Goal: Information Seeking & Learning: Learn about a topic

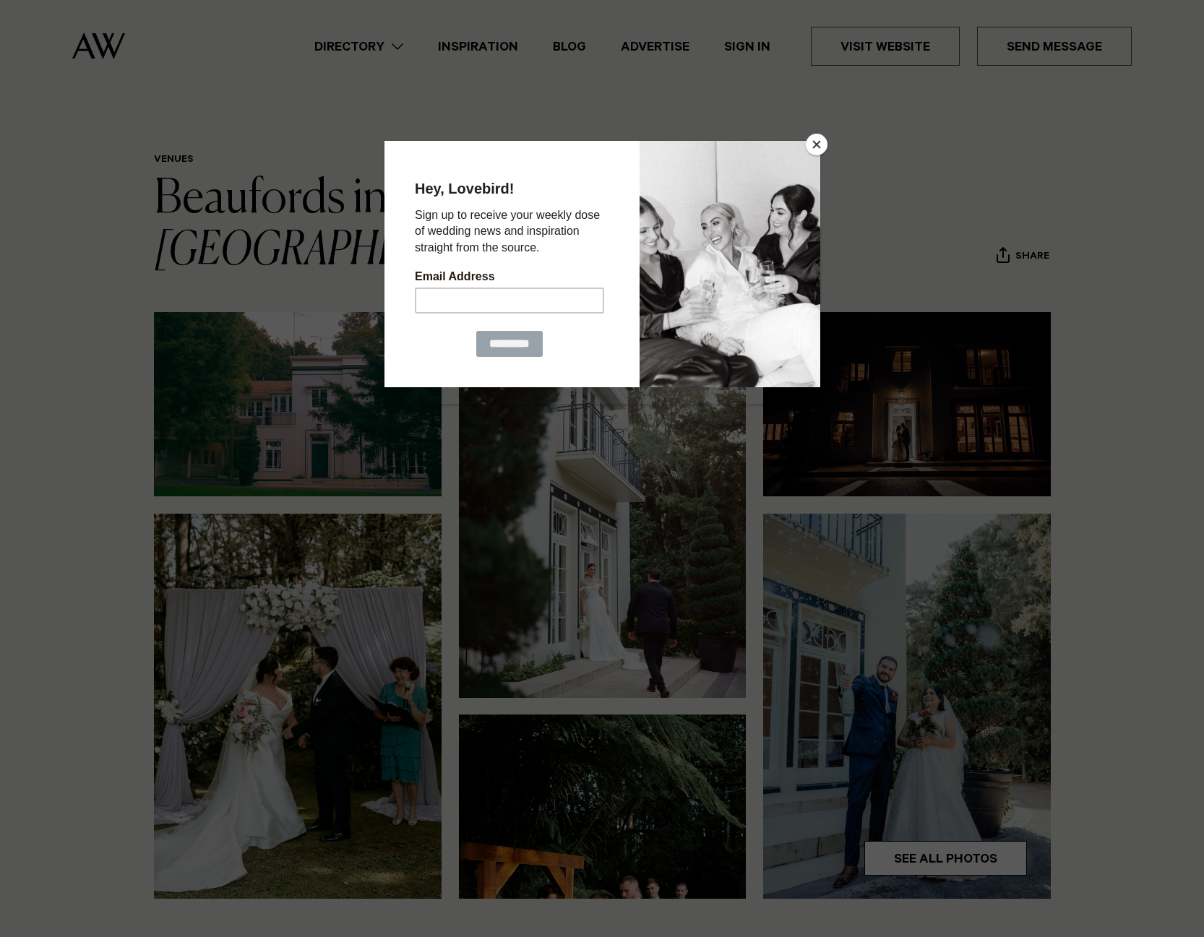
click at [814, 150] on button "Close" at bounding box center [817, 145] width 22 height 22
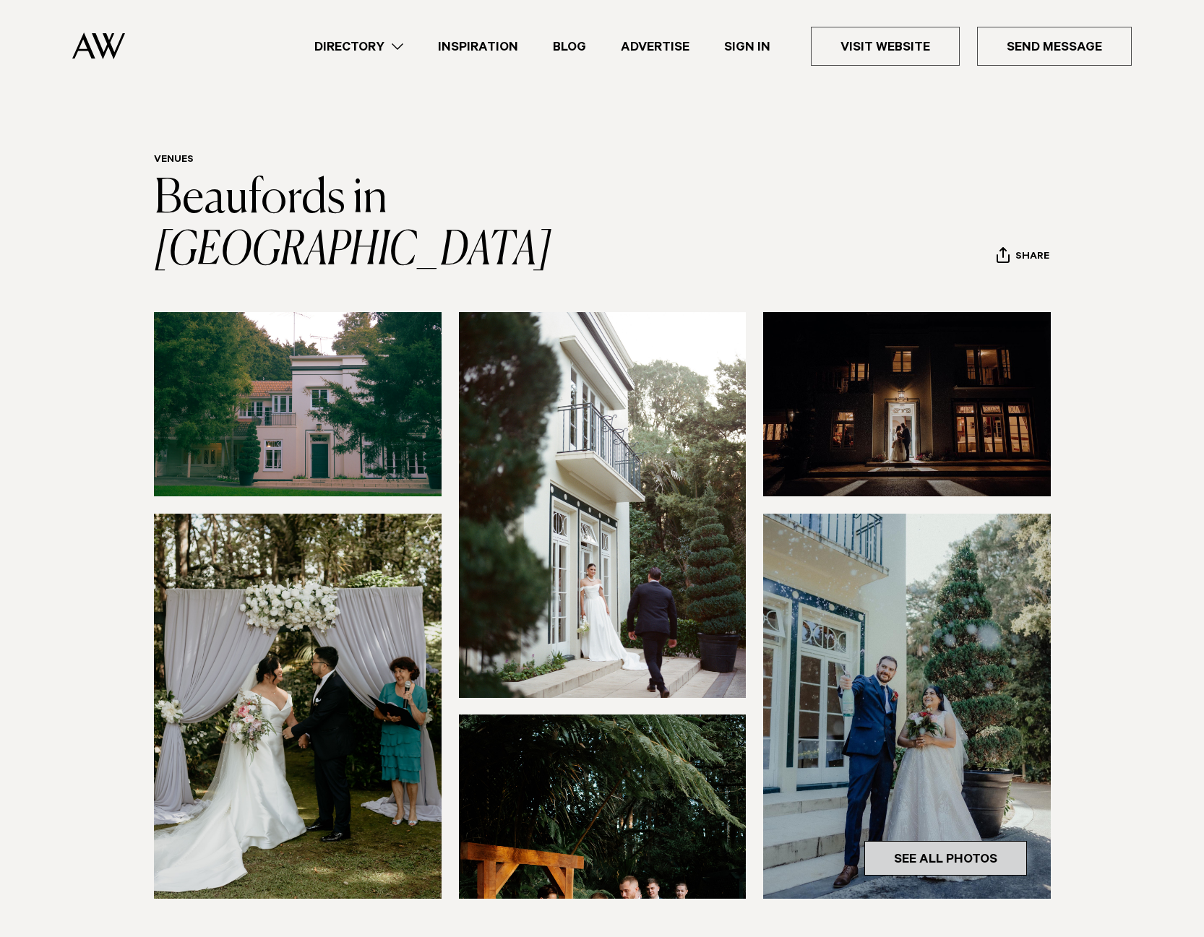
click at [935, 841] on link "See All Photos" at bounding box center [945, 858] width 163 height 35
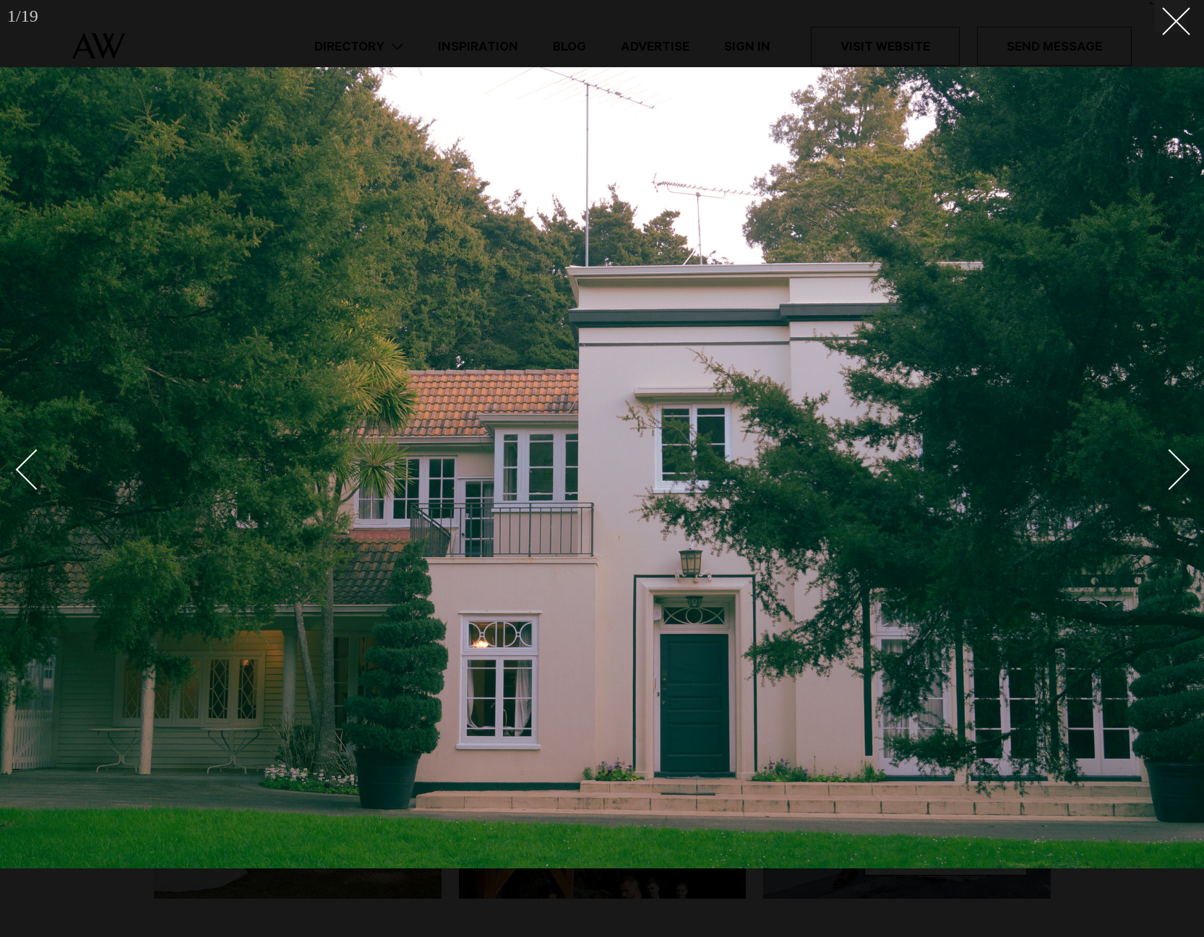
click at [1181, 472] on div "Next slide" at bounding box center [1169, 469] width 41 height 41
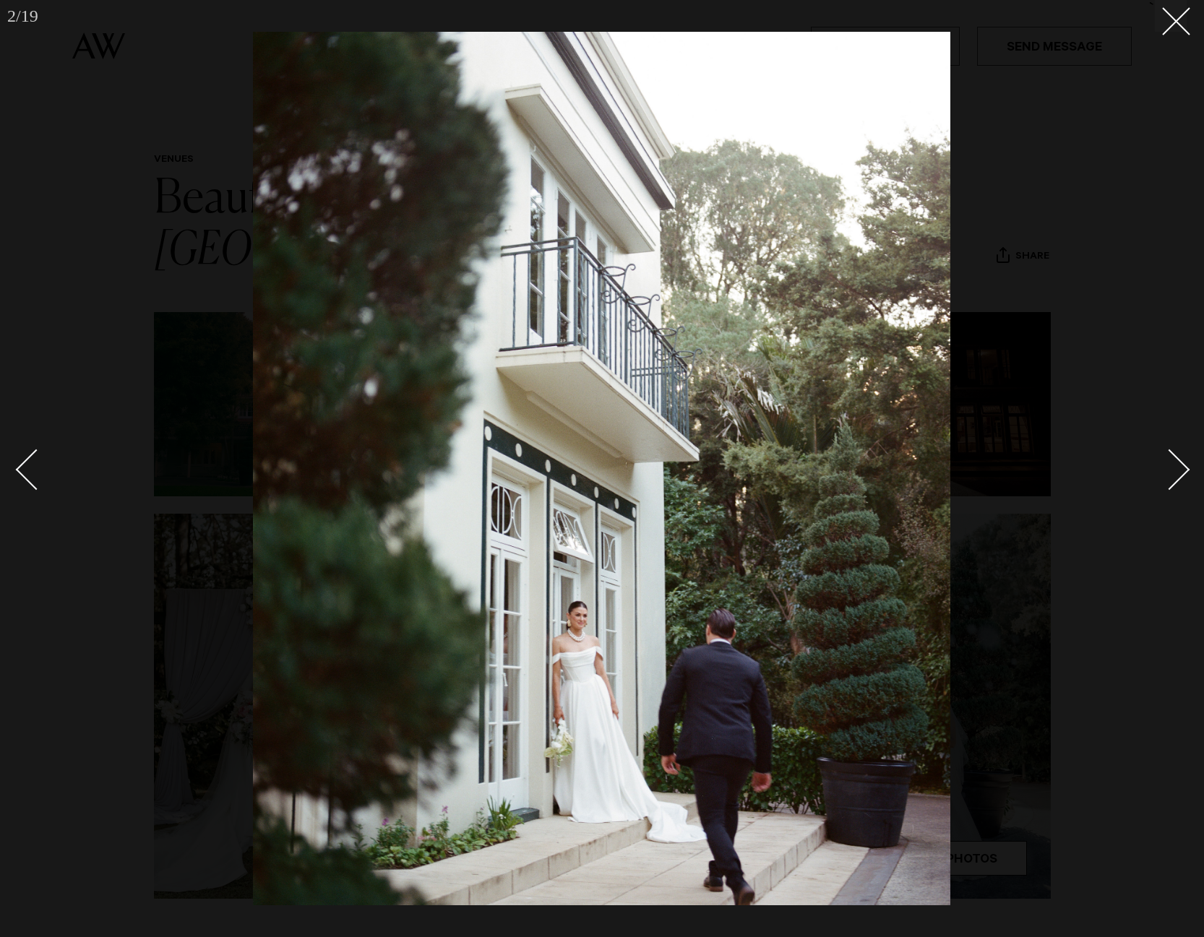
click at [1181, 472] on div "Next slide" at bounding box center [1169, 469] width 41 height 41
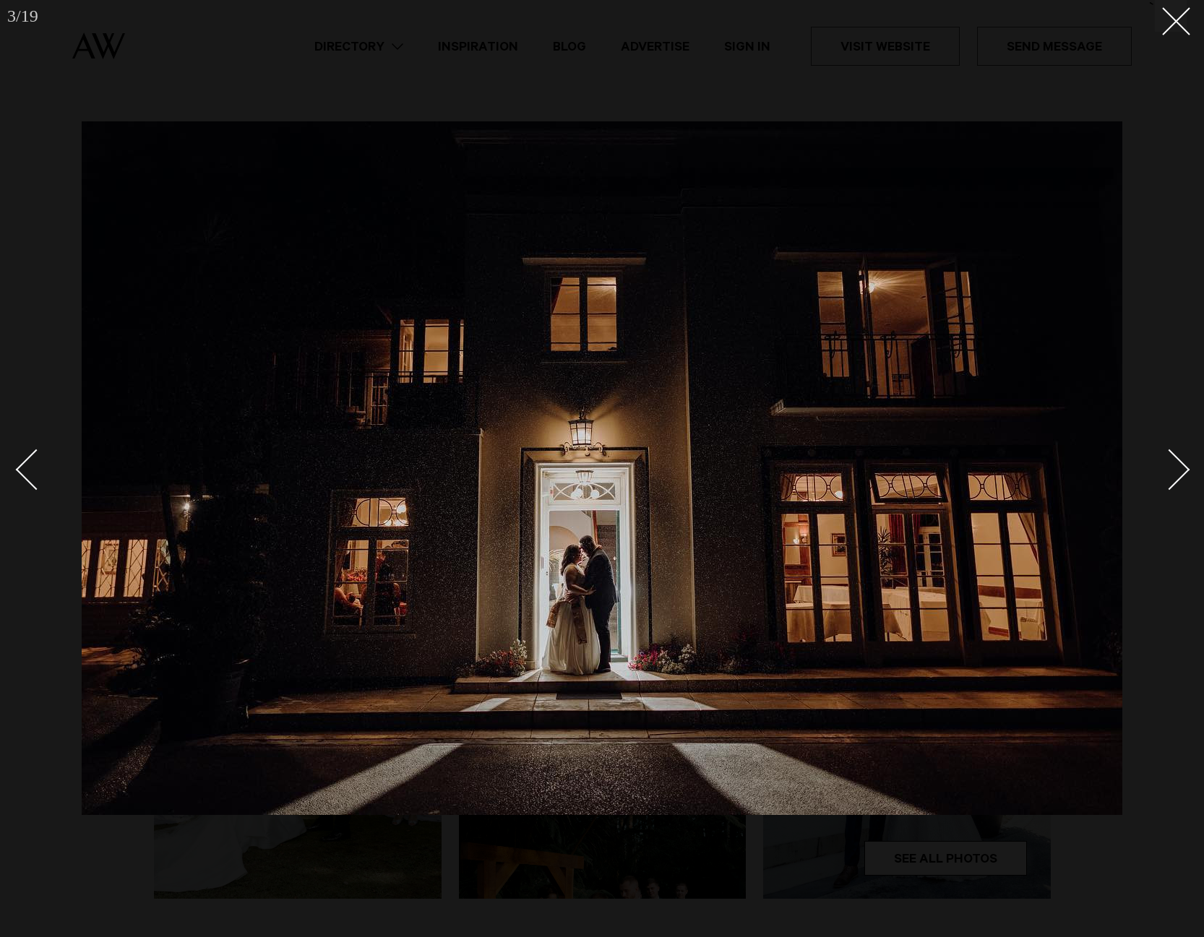
click at [1181, 472] on div "Next slide" at bounding box center [1169, 469] width 41 height 41
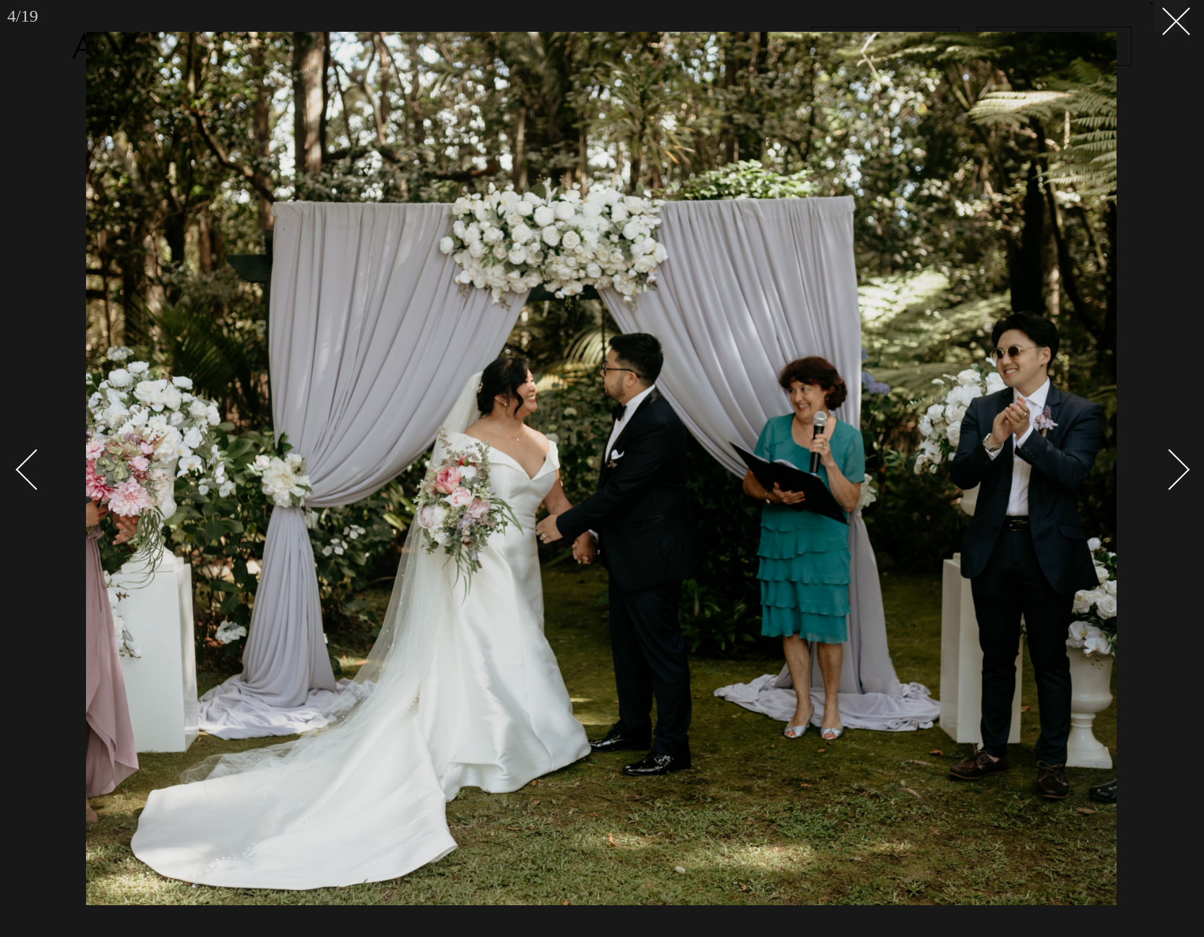
click at [1181, 472] on div "Next slide" at bounding box center [1169, 469] width 41 height 41
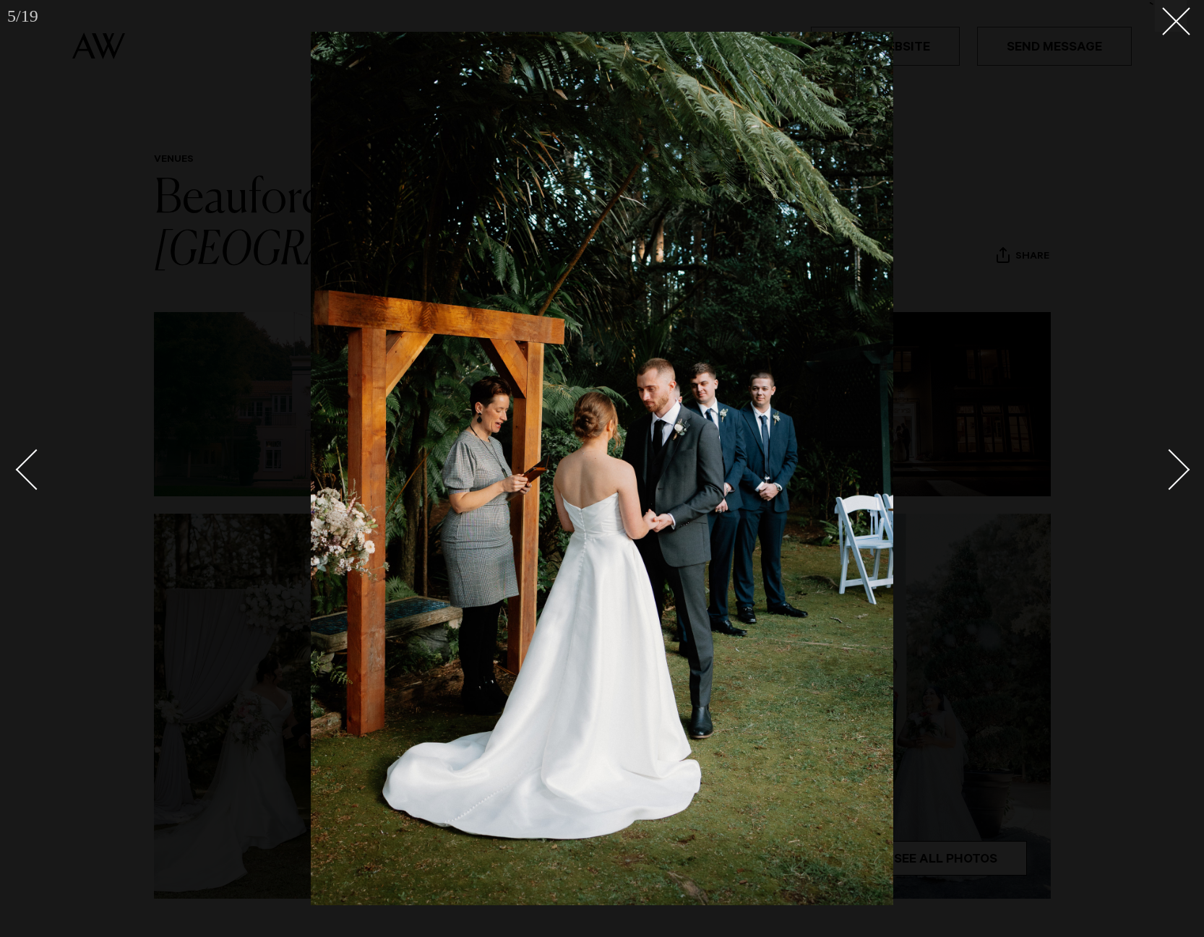
click at [18, 476] on link at bounding box center [42, 469] width 51 height 72
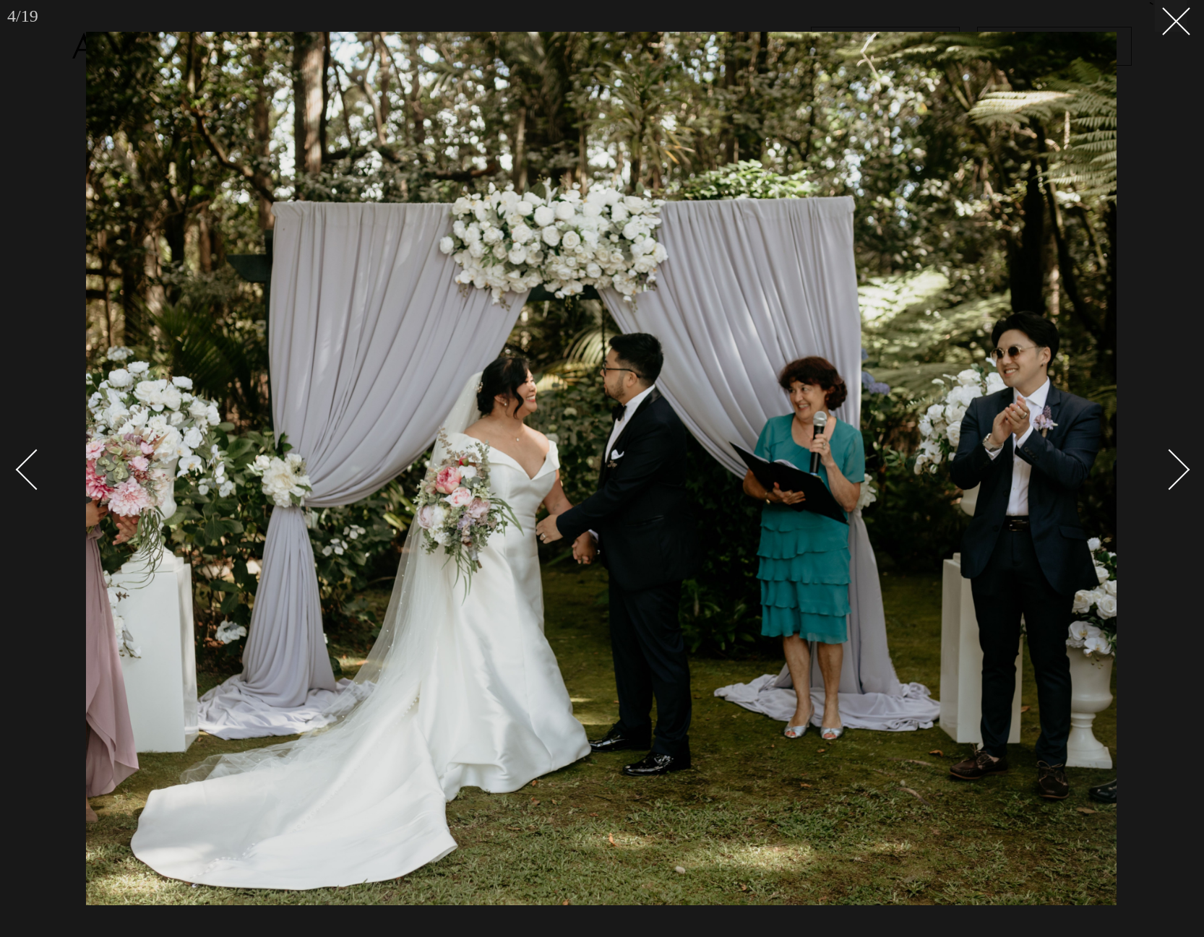
click at [1171, 473] on div "Next slide" at bounding box center [1169, 469] width 41 height 41
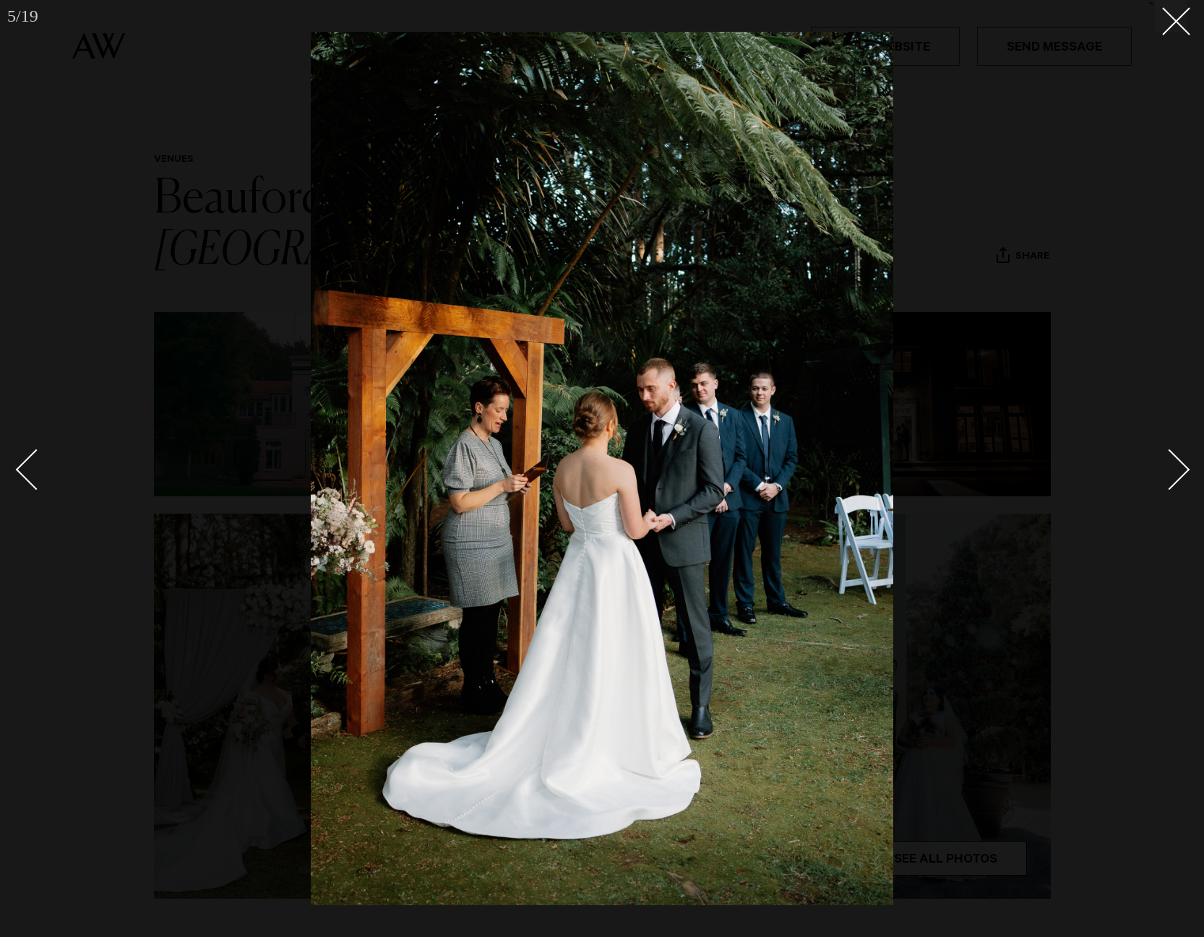
click at [1171, 473] on div "Next slide" at bounding box center [1169, 469] width 41 height 41
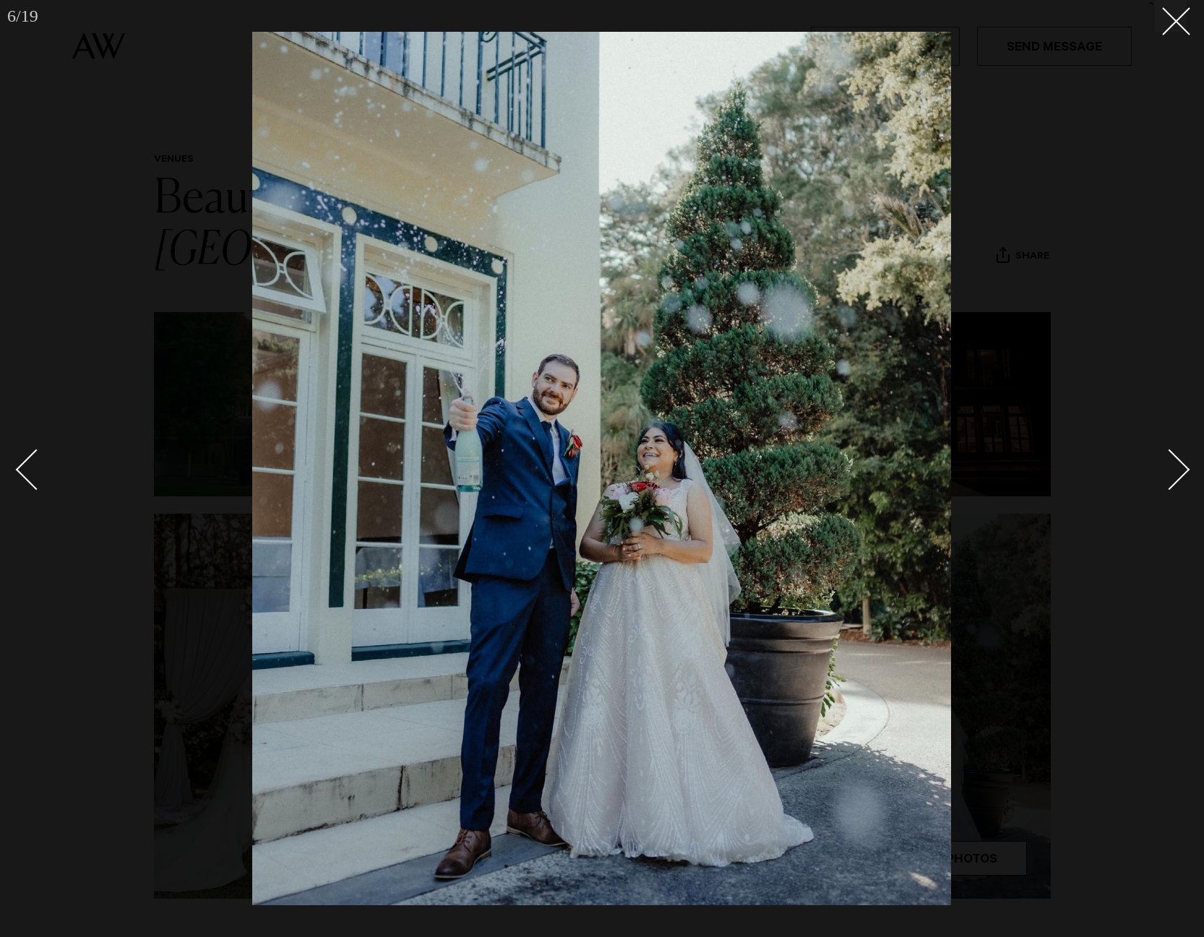
click at [1171, 473] on div "Next slide" at bounding box center [1169, 469] width 41 height 41
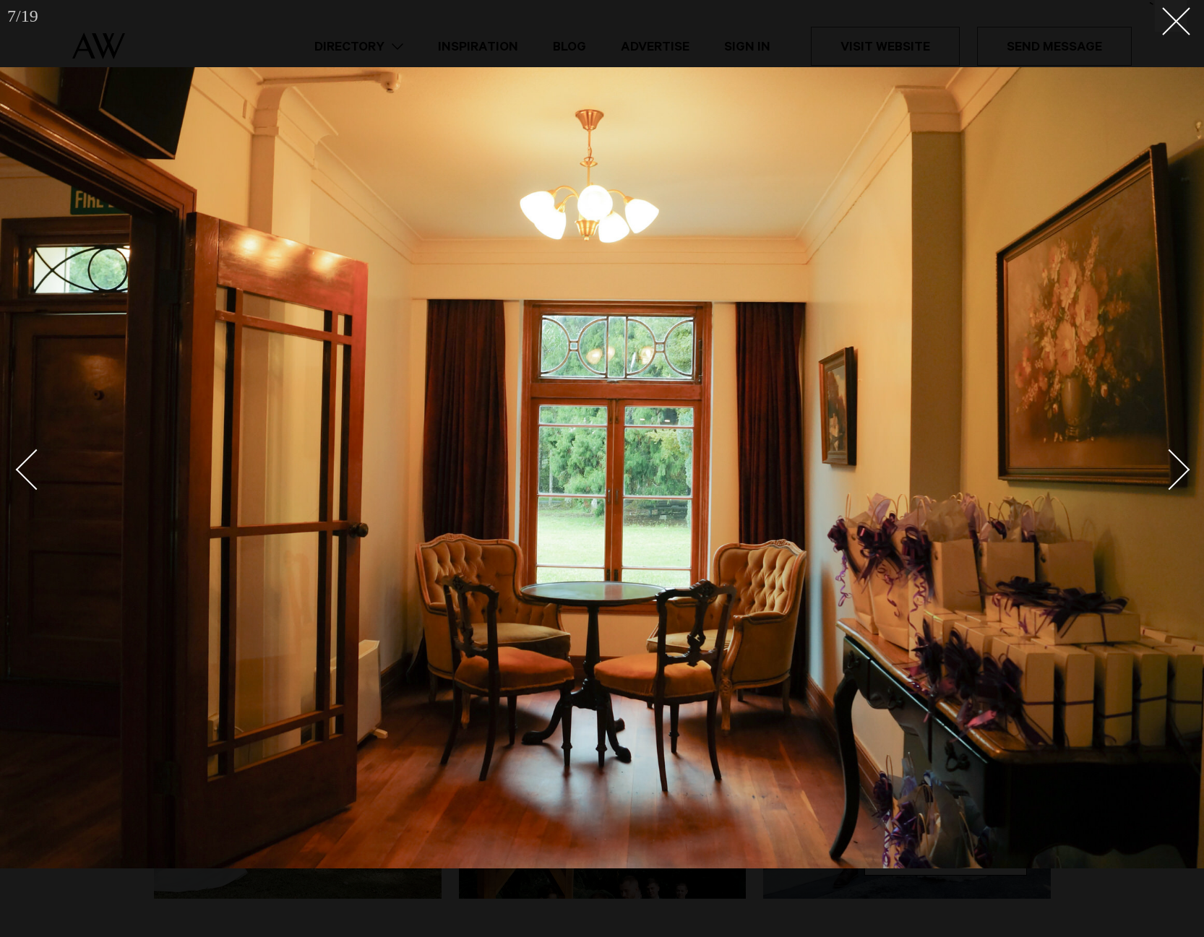
click at [1171, 473] on div "Next slide" at bounding box center [1169, 469] width 41 height 41
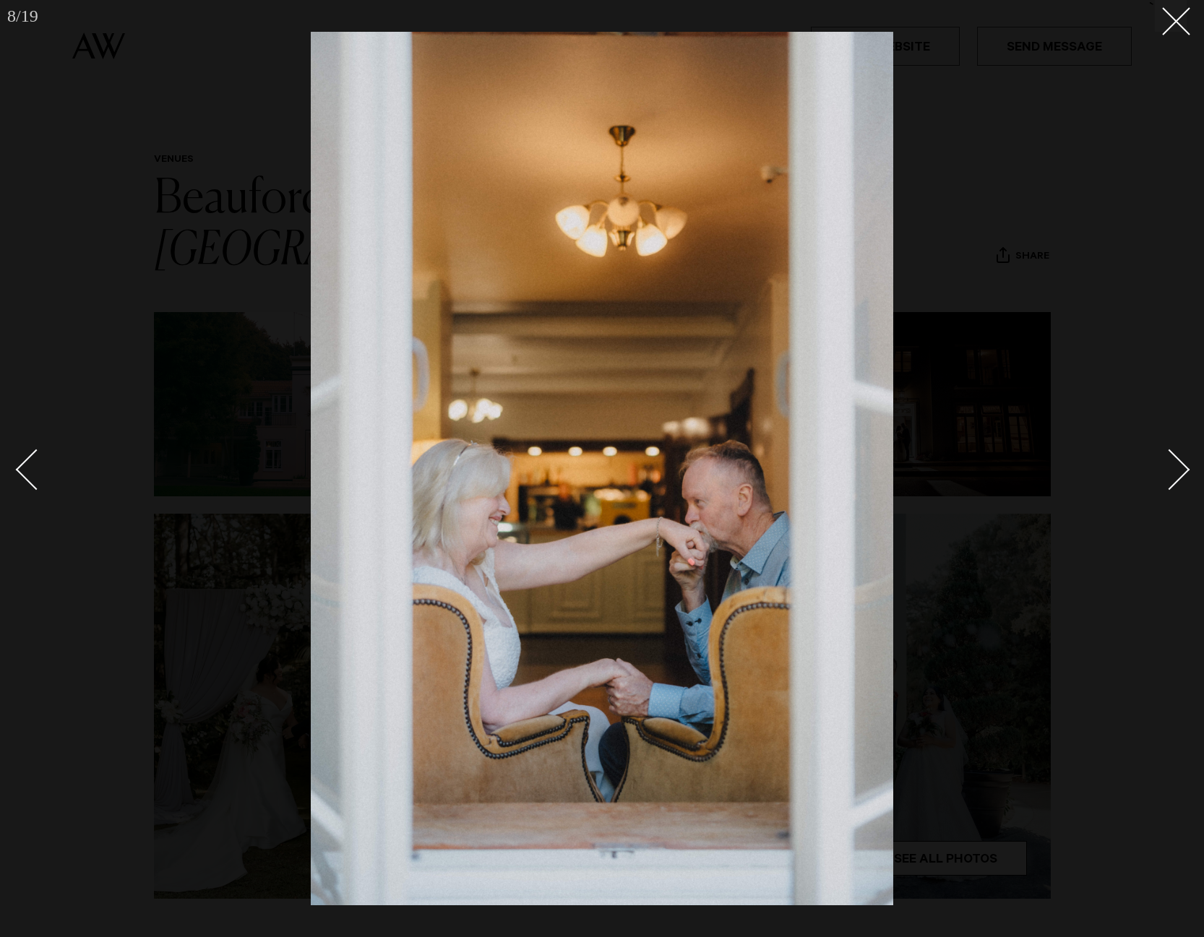
click at [1171, 473] on div "Next slide" at bounding box center [1169, 469] width 41 height 41
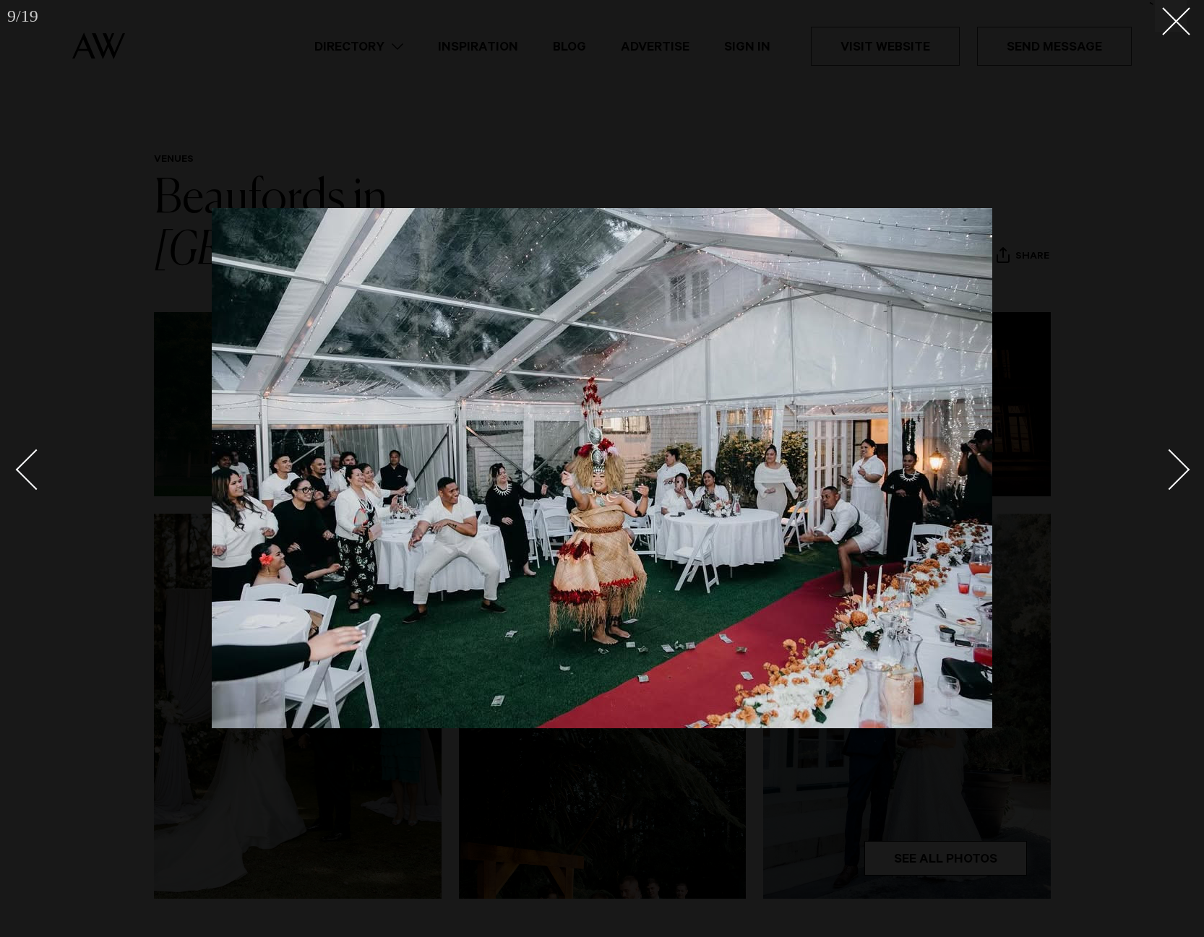
click at [1171, 473] on div "Next slide" at bounding box center [1169, 469] width 41 height 41
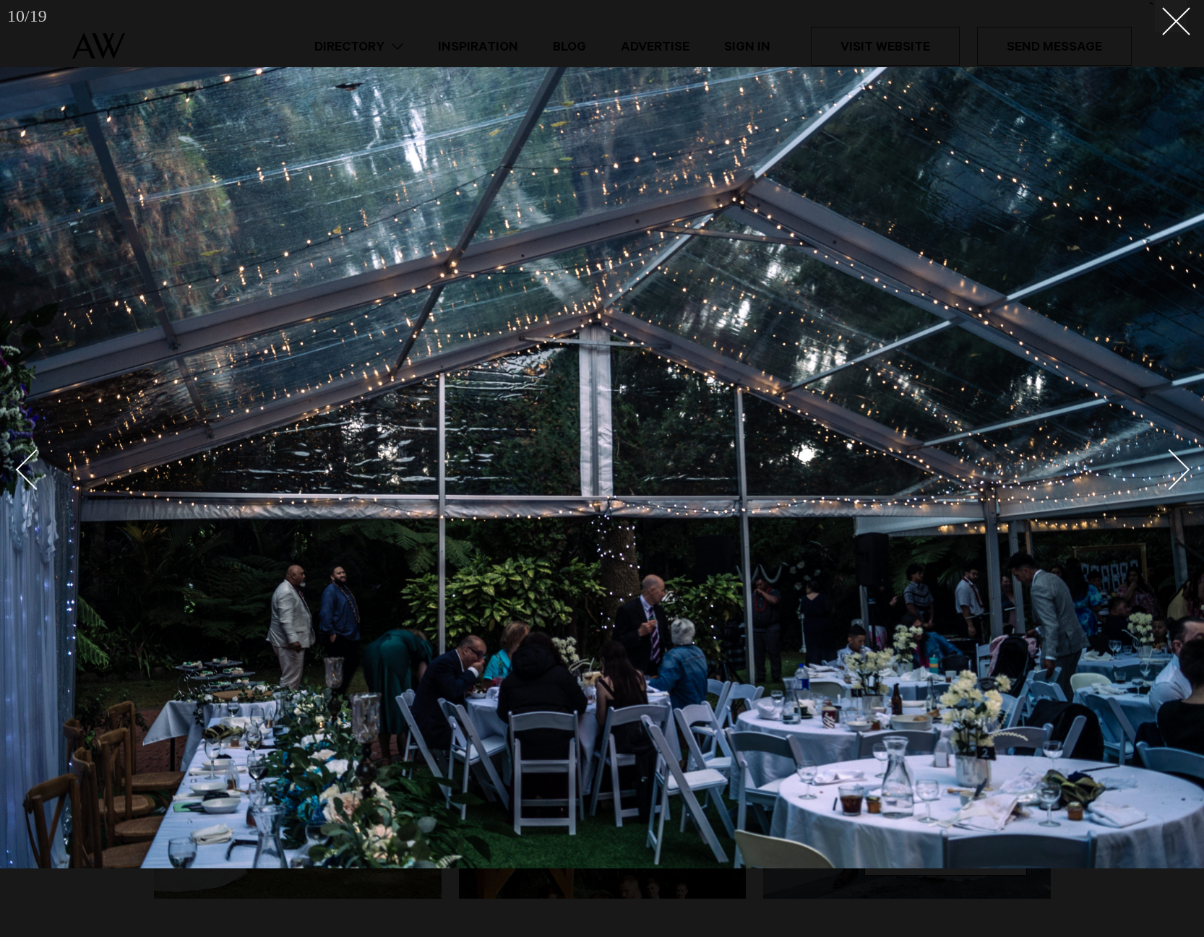
click at [1171, 473] on div "Next slide" at bounding box center [1169, 469] width 41 height 41
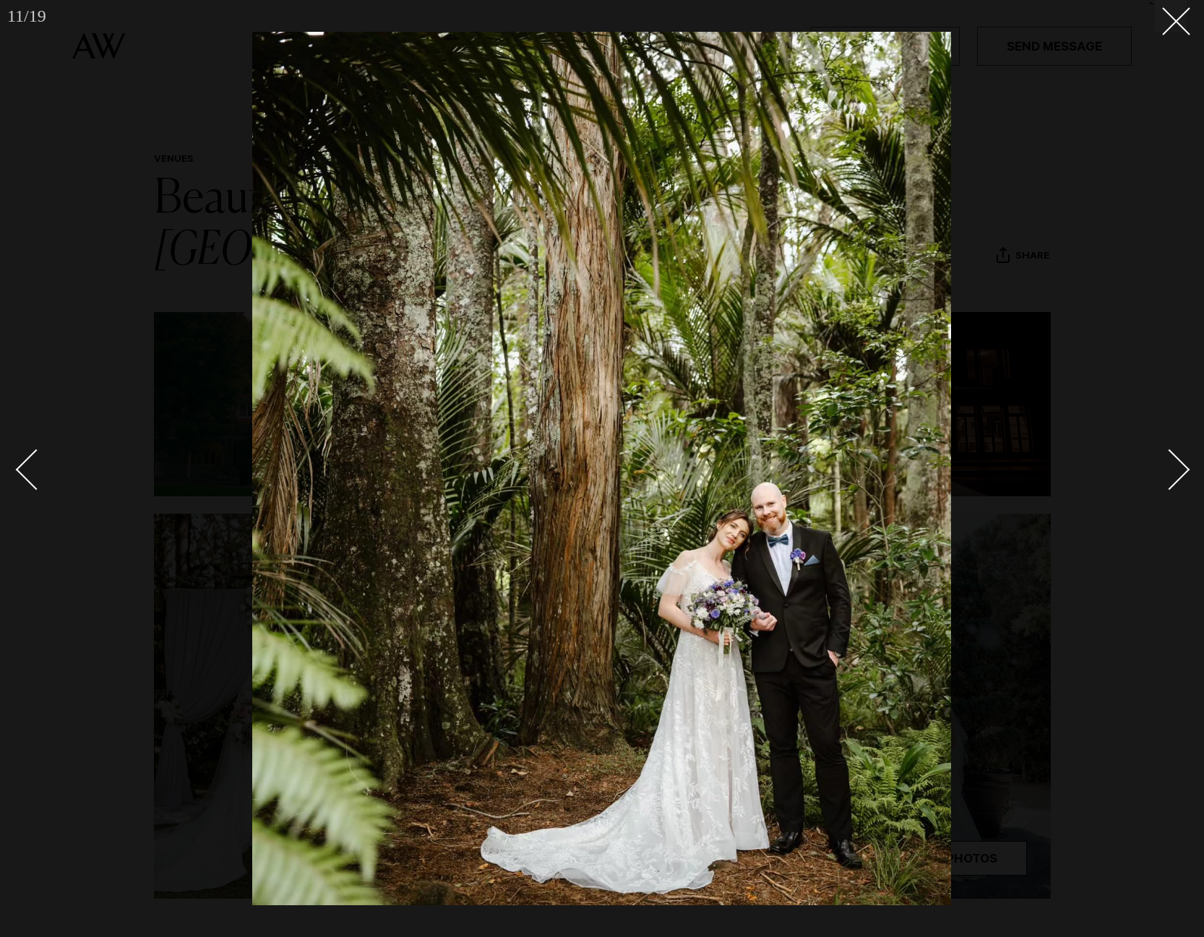
click at [1171, 473] on div "Next slide" at bounding box center [1169, 469] width 41 height 41
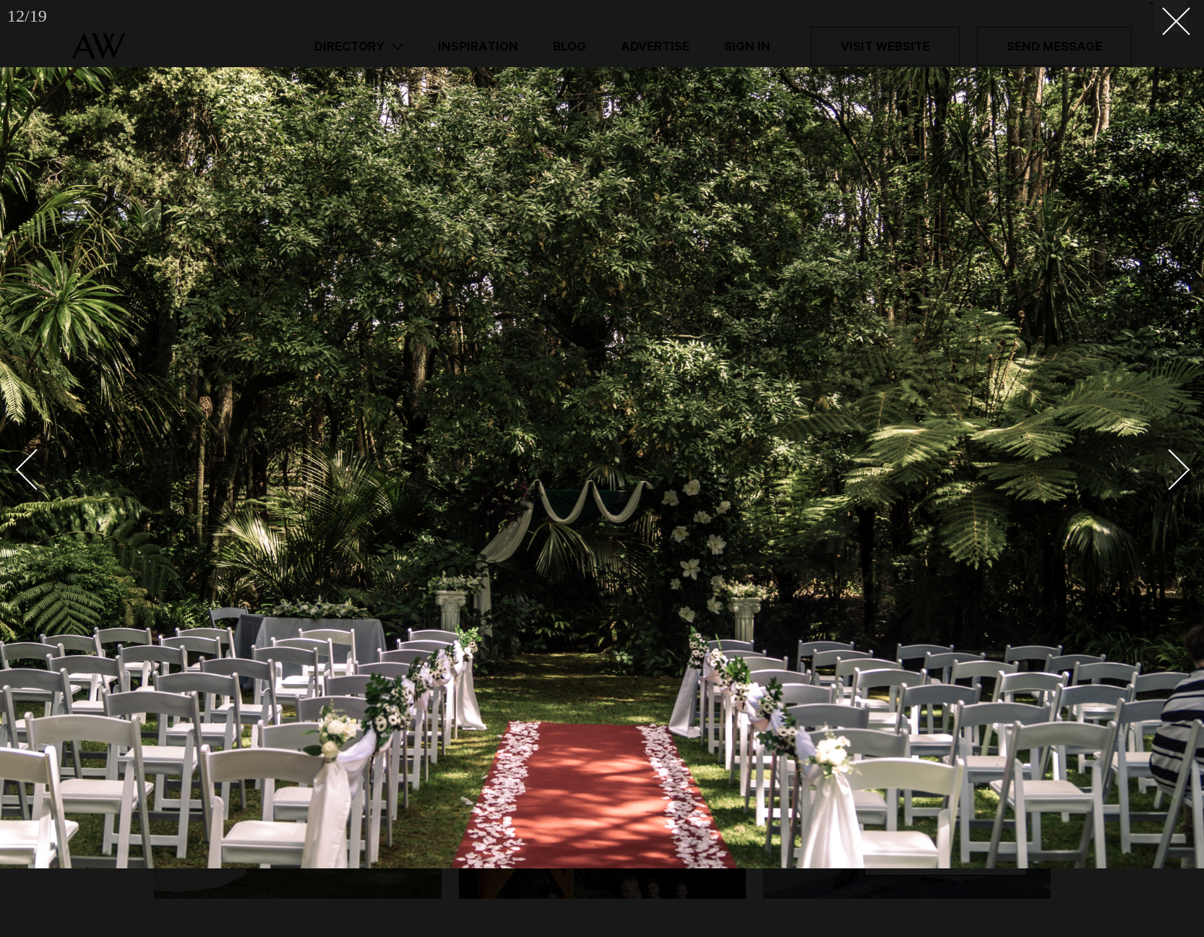
click at [1171, 474] on div "Next slide" at bounding box center [1169, 469] width 41 height 41
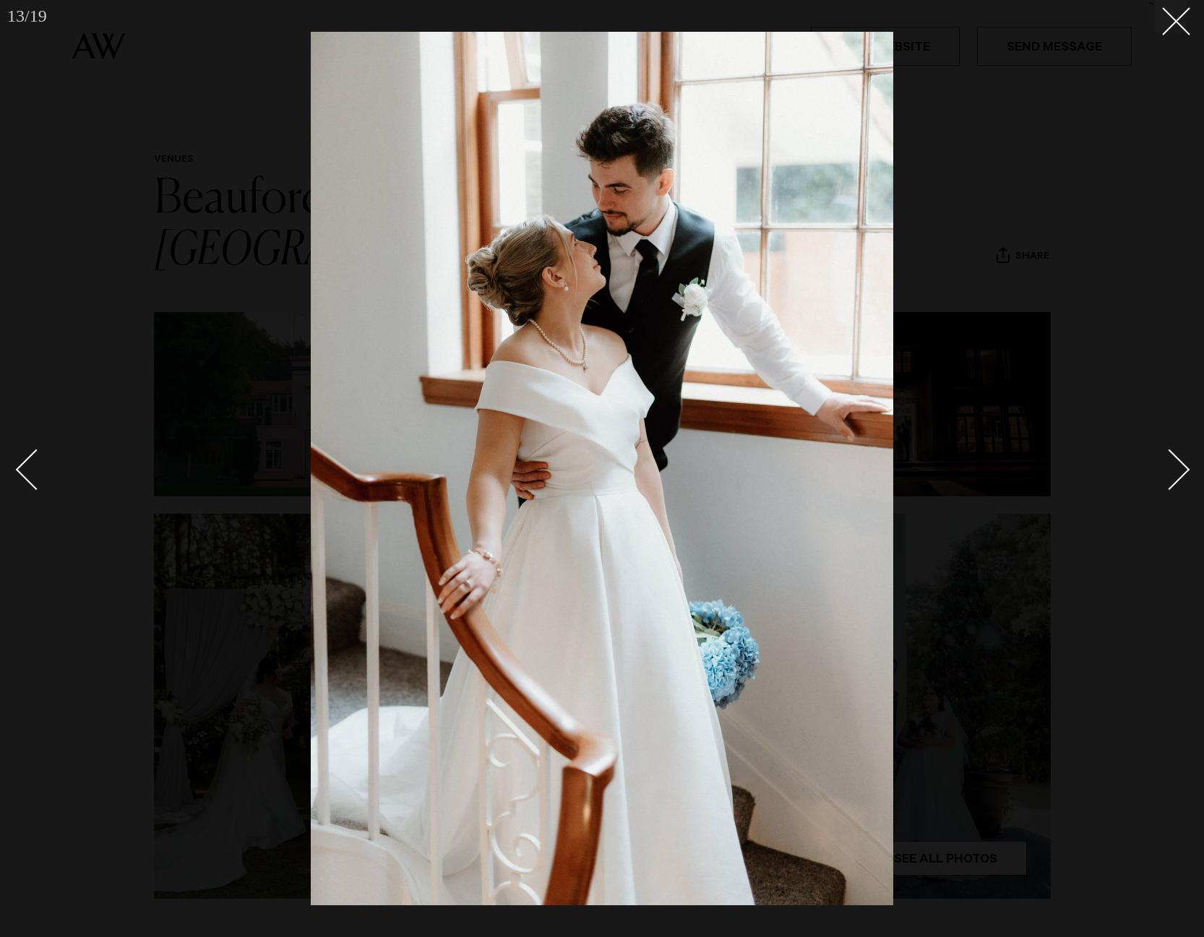
click at [1171, 474] on div "Next slide" at bounding box center [1169, 469] width 41 height 41
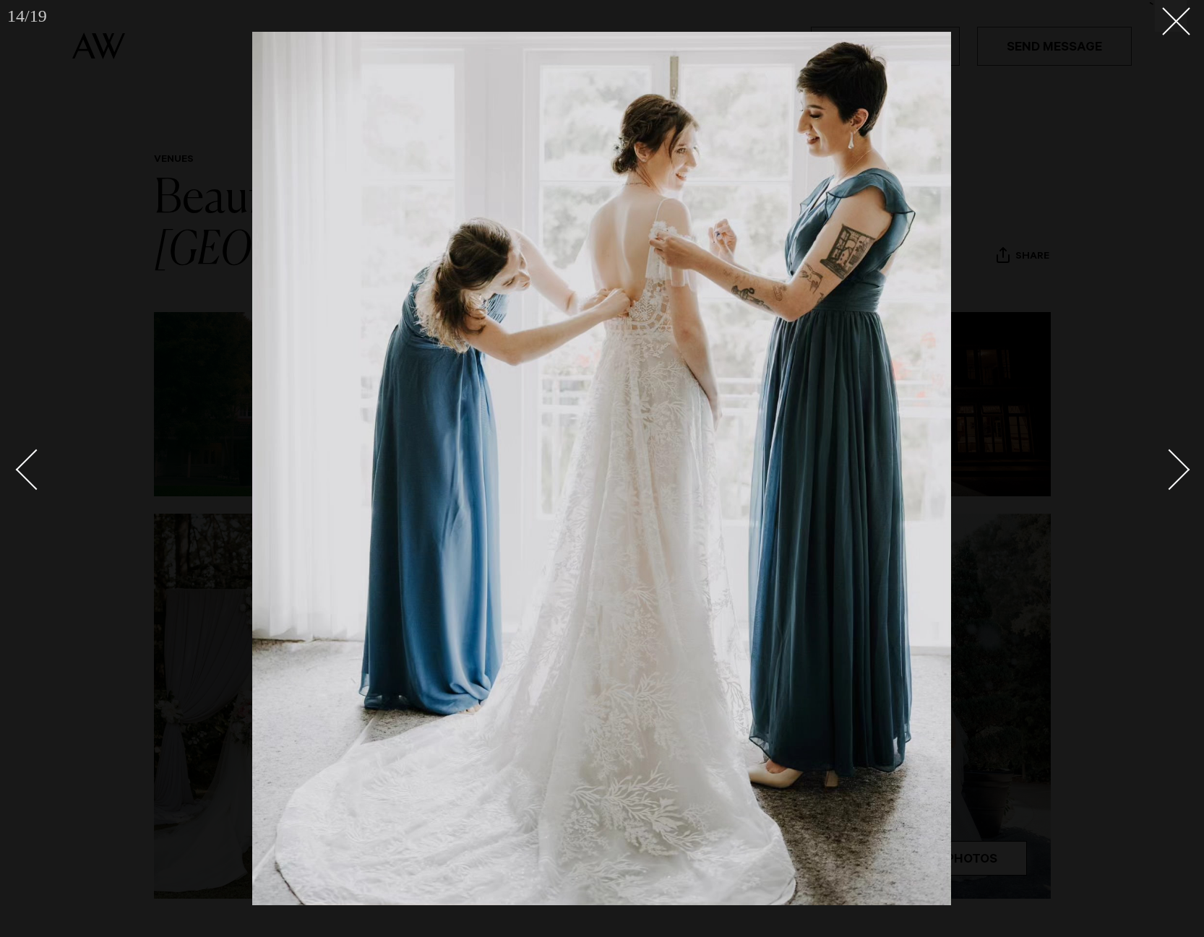
click at [1171, 474] on div "Next slide" at bounding box center [1169, 469] width 41 height 41
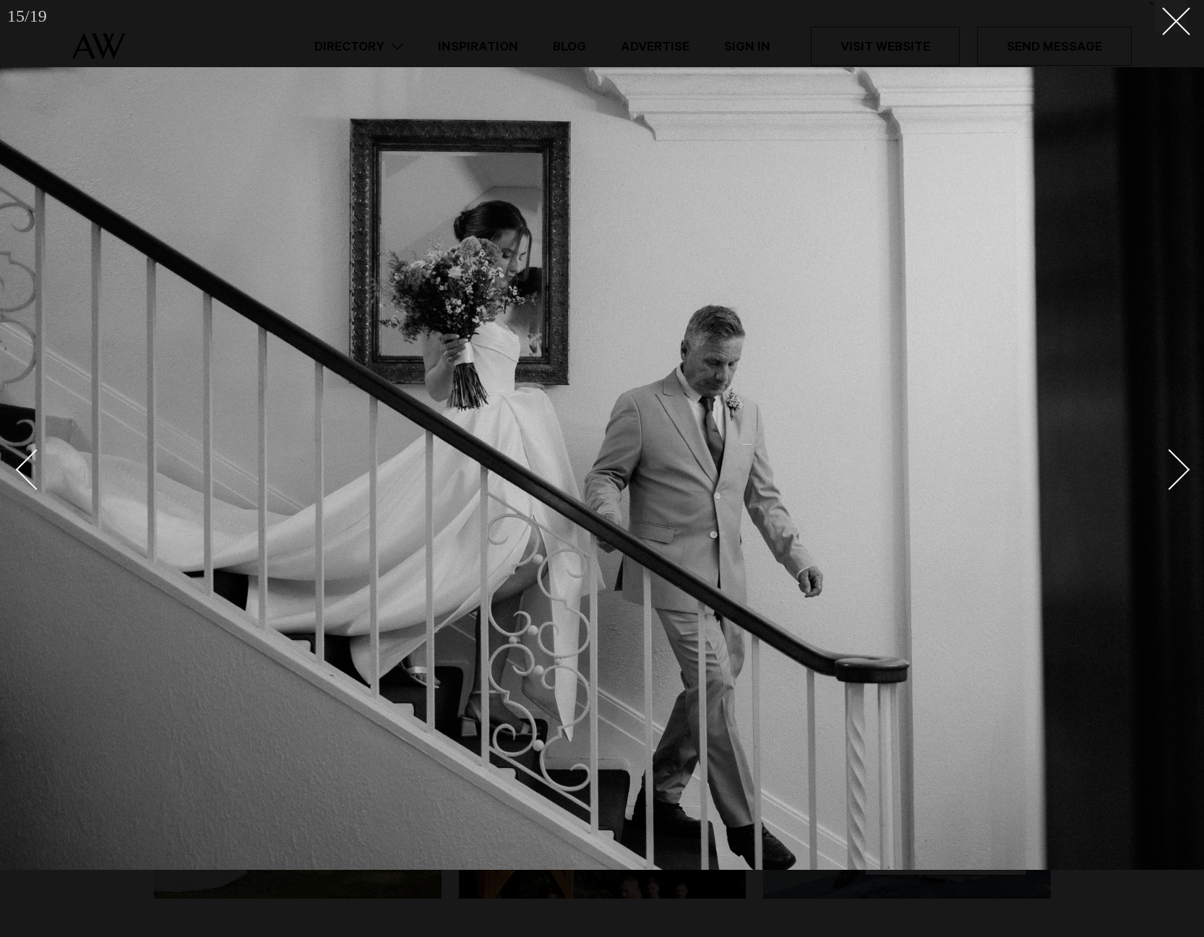
click at [1171, 474] on div "Next slide" at bounding box center [1169, 469] width 41 height 41
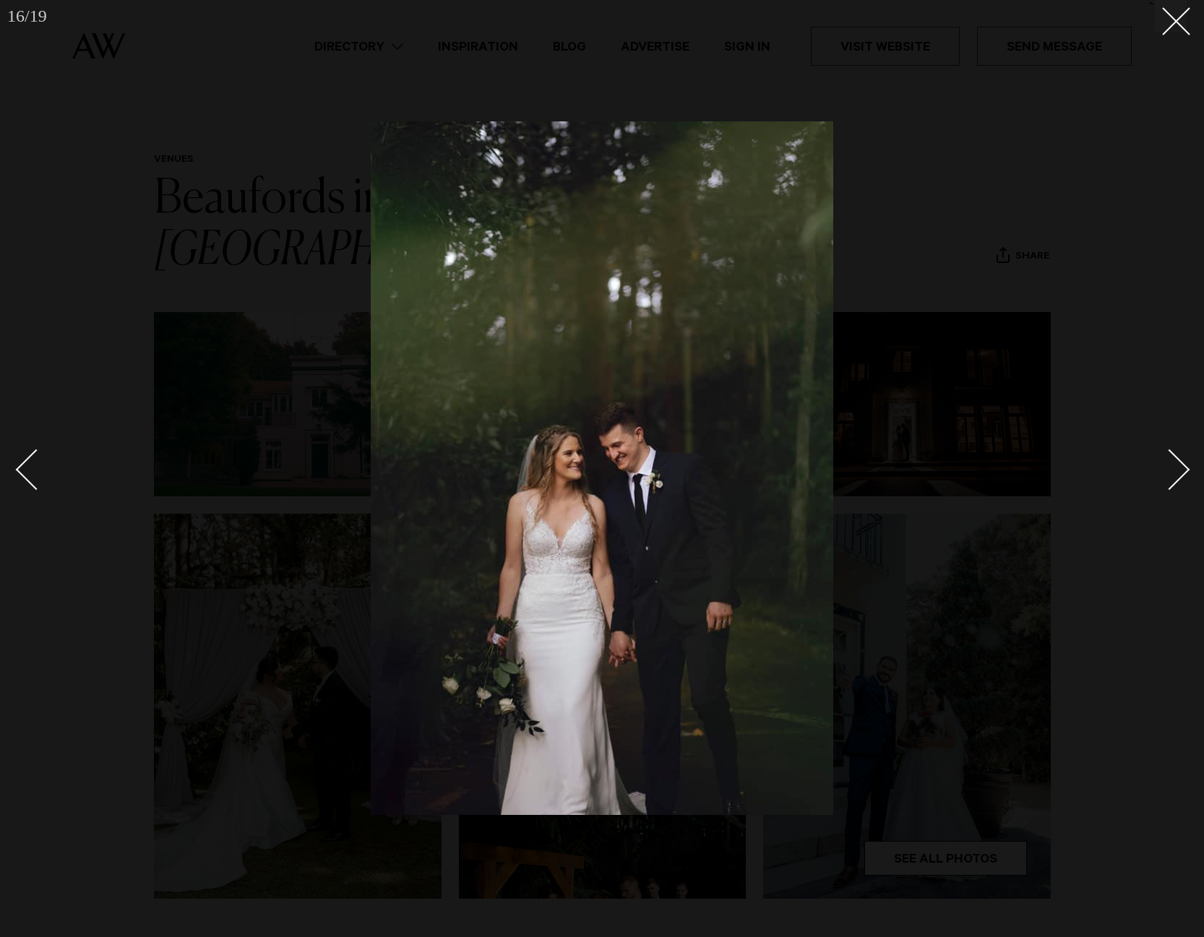
click at [1171, 474] on div "Next slide" at bounding box center [1169, 469] width 41 height 41
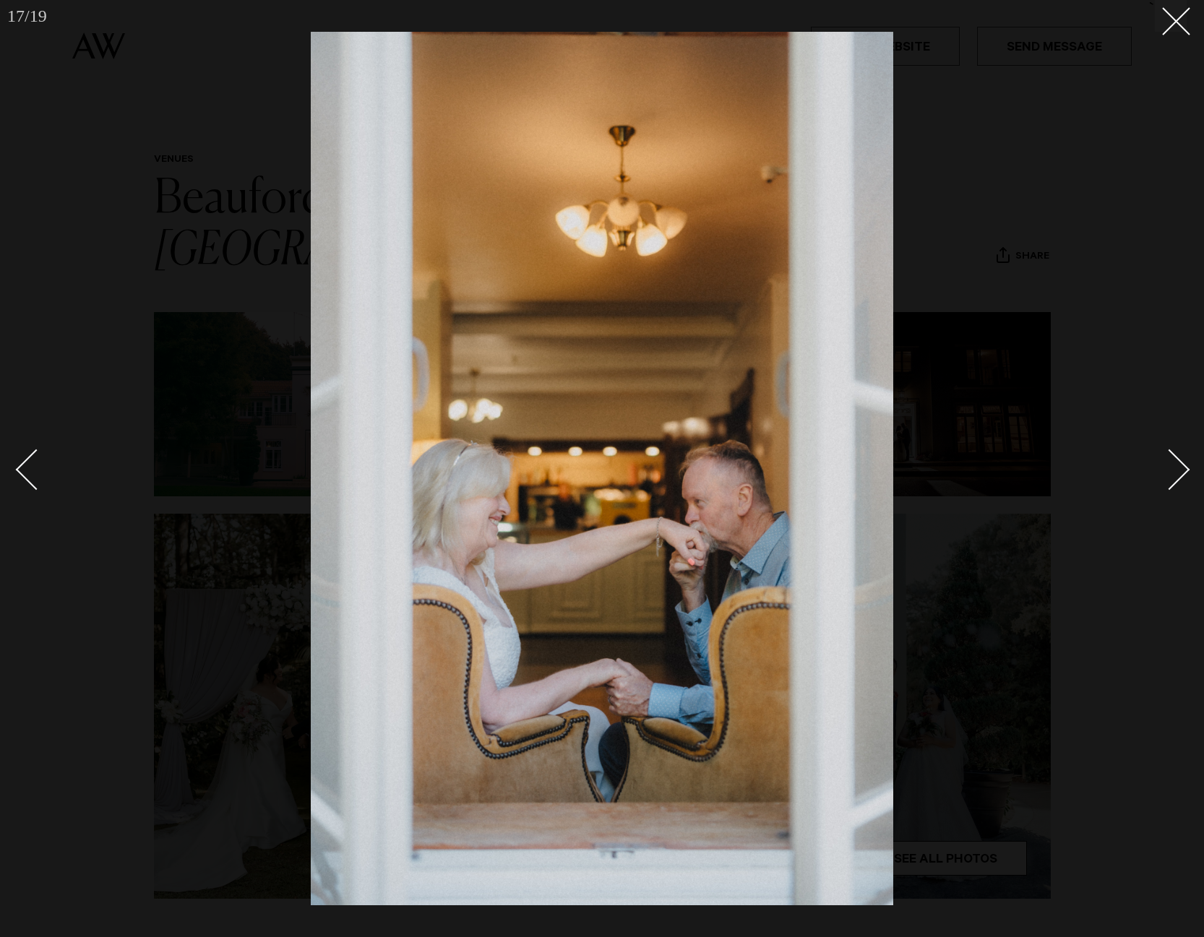
click at [1172, 474] on div "Next slide" at bounding box center [1169, 469] width 41 height 41
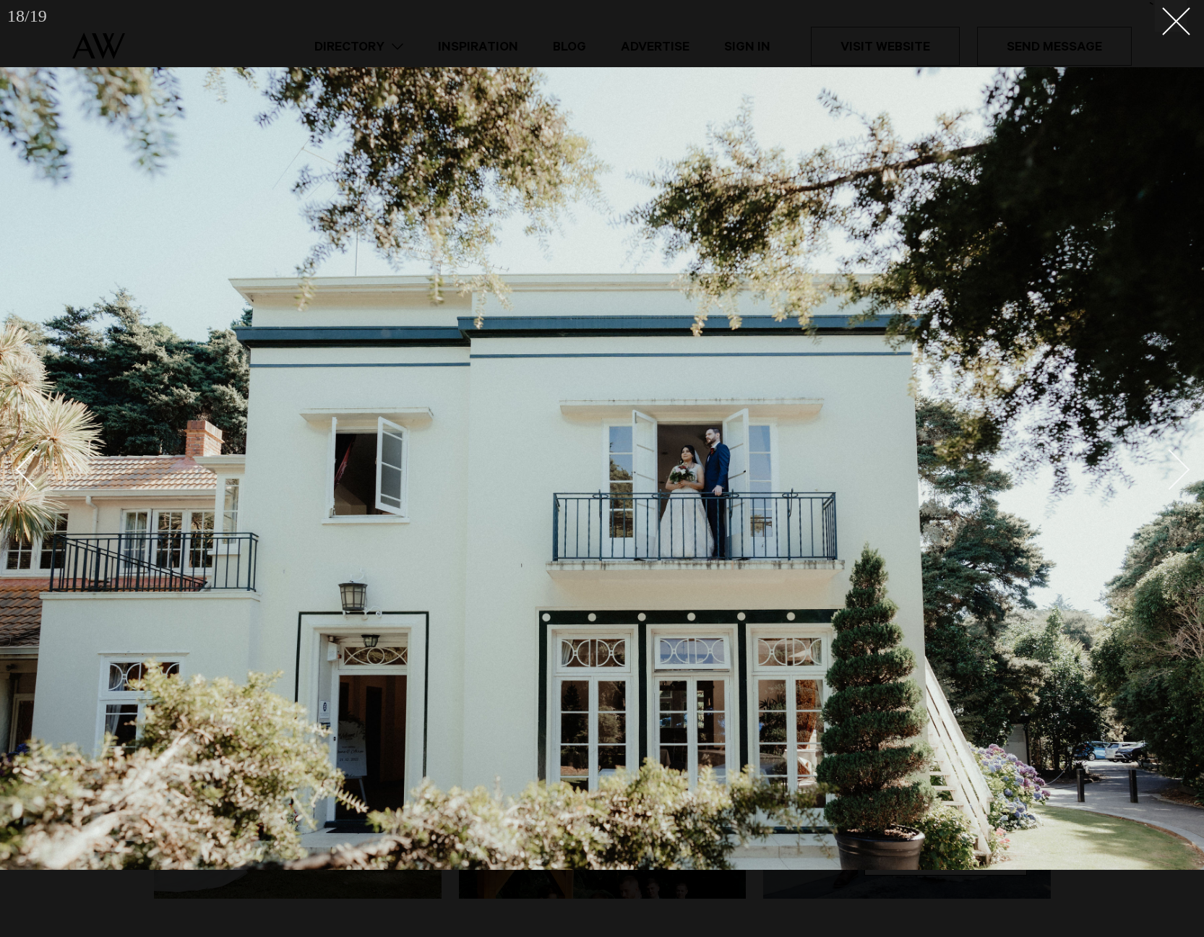
click at [1172, 474] on div "Next slide" at bounding box center [1169, 469] width 41 height 41
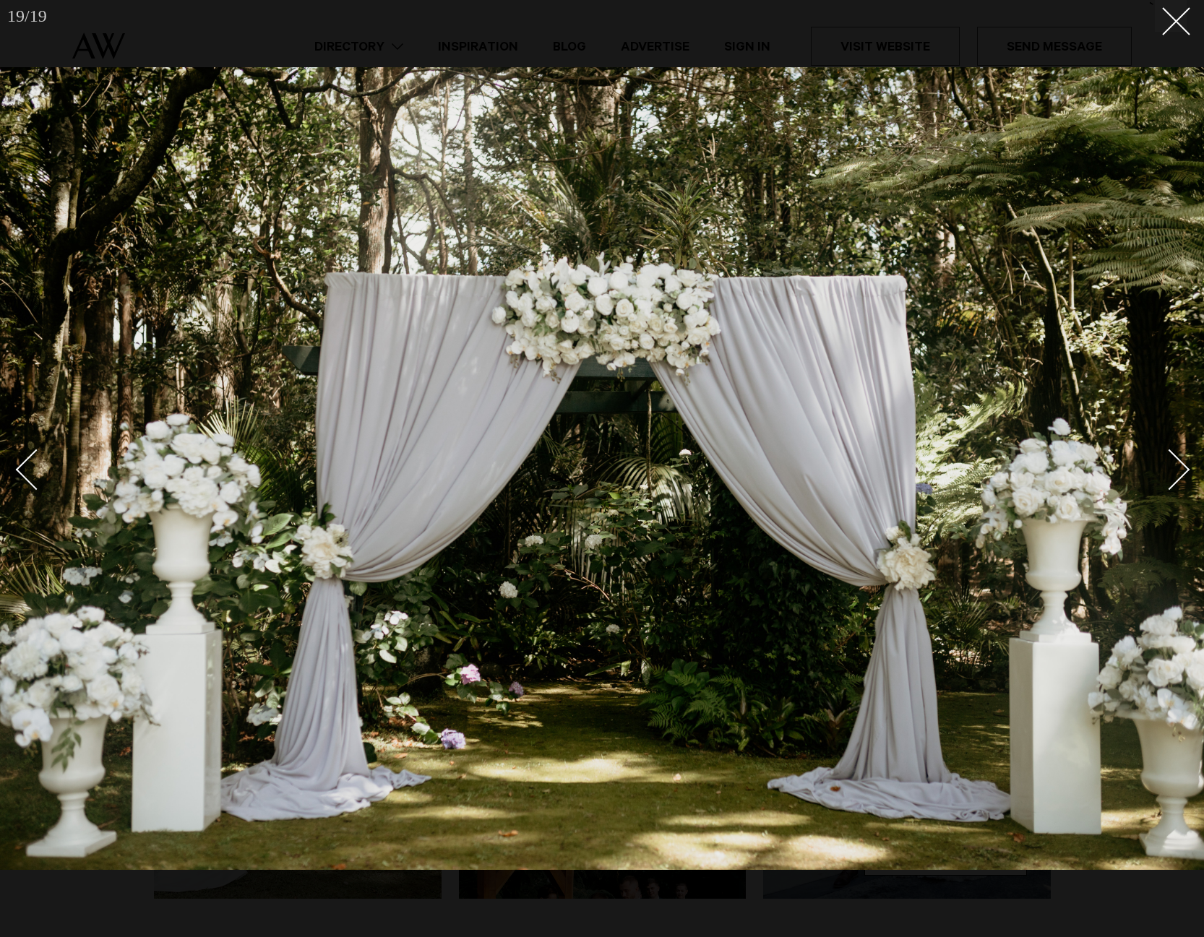
click at [1172, 474] on div "Next slide" at bounding box center [1169, 469] width 41 height 41
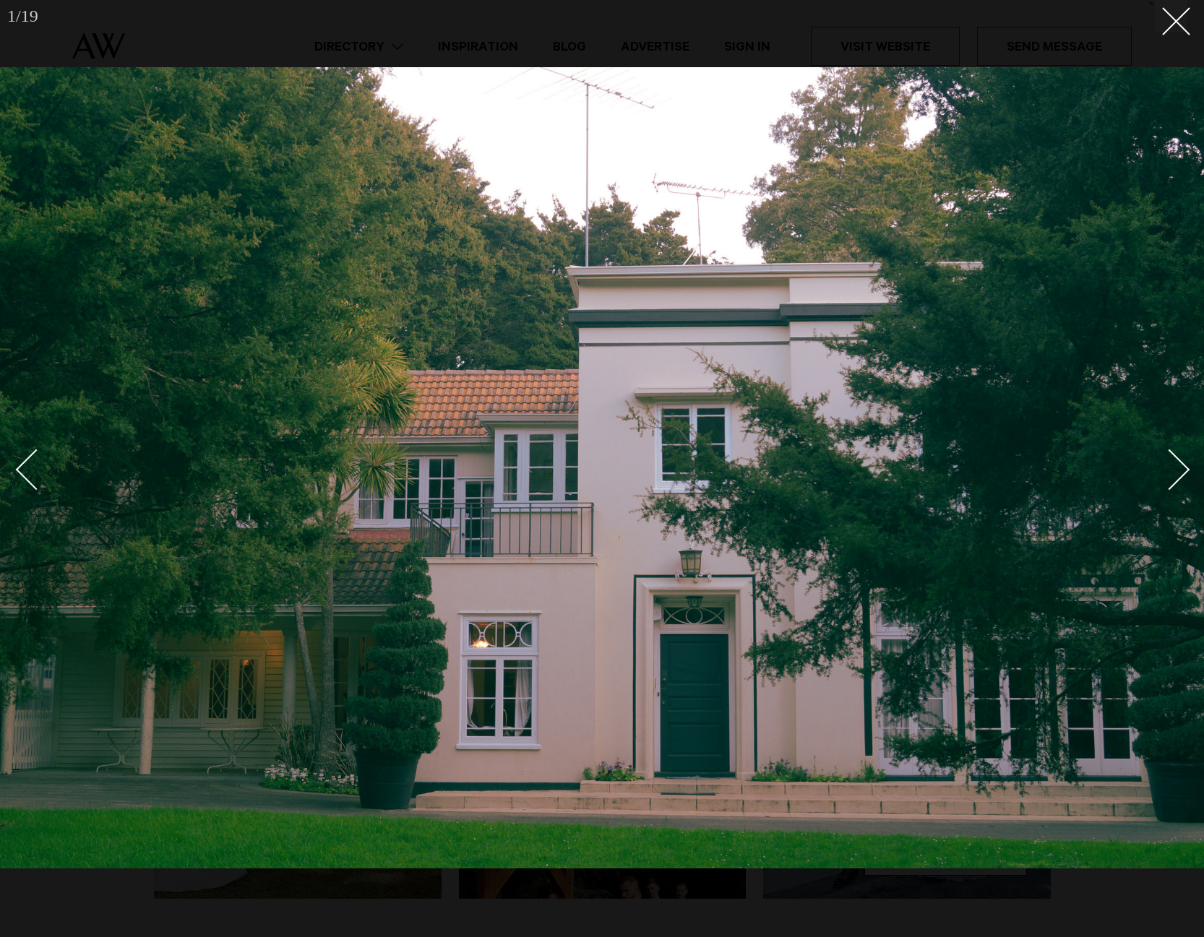
click at [1168, 470] on div "Next slide" at bounding box center [1169, 469] width 41 height 41
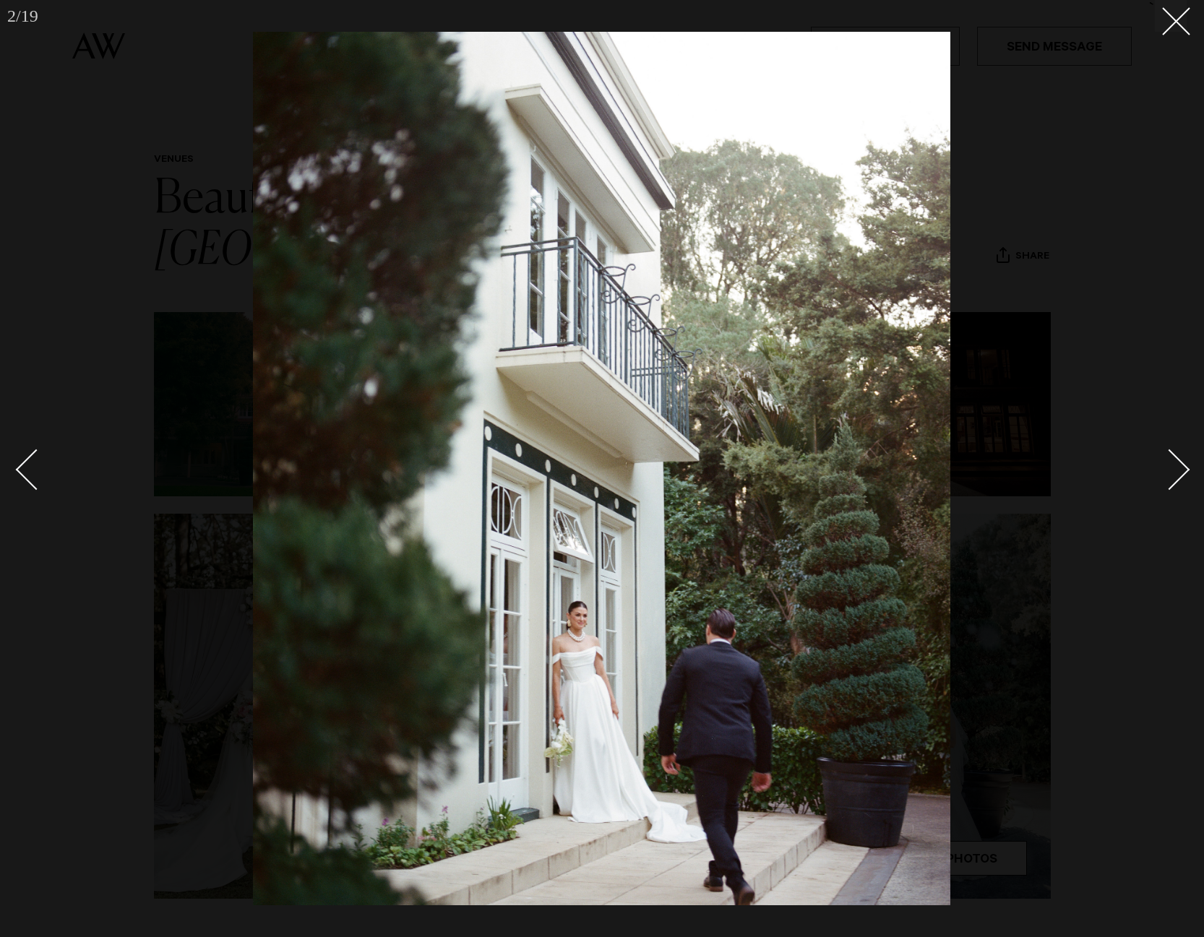
click at [1168, 470] on div "Next slide" at bounding box center [1169, 469] width 41 height 41
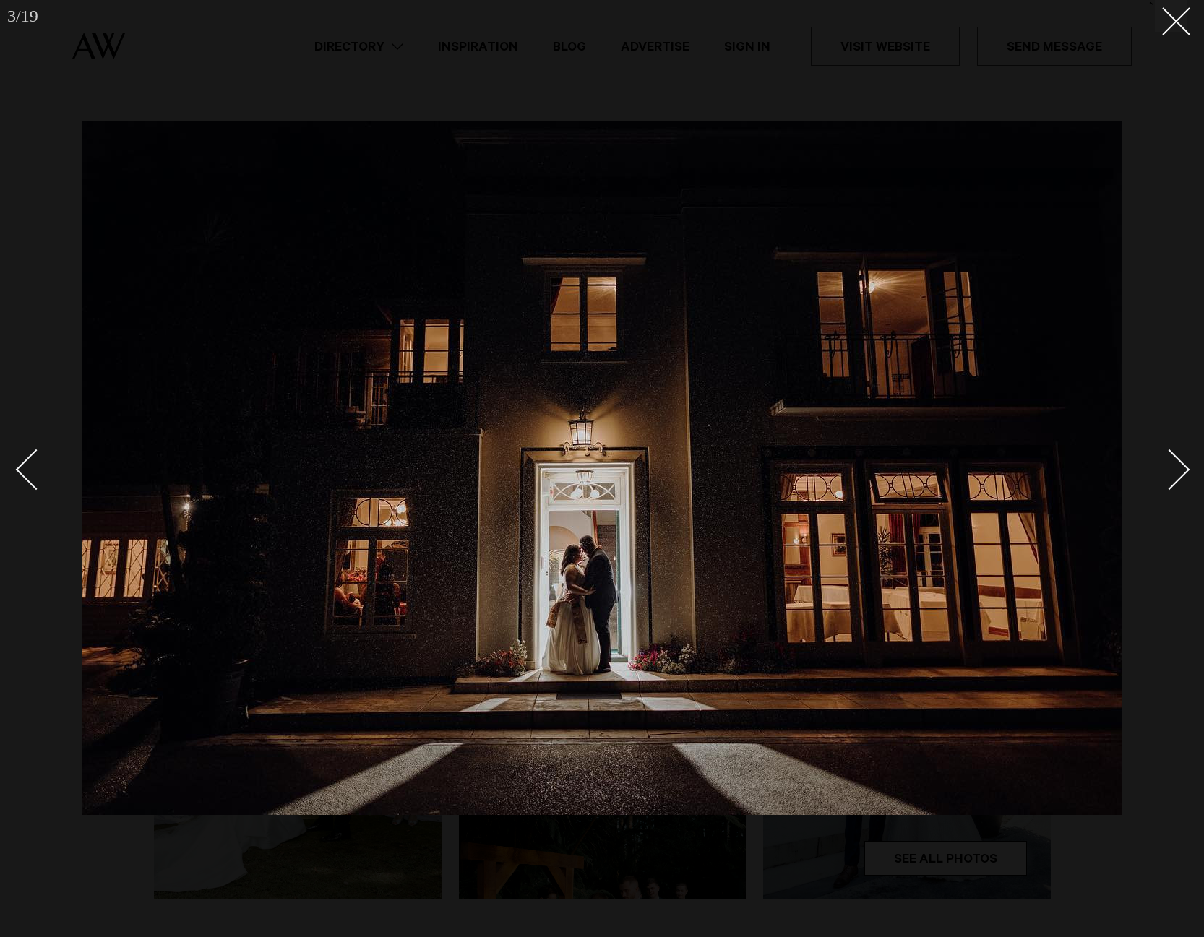
click at [1168, 470] on div "Next slide" at bounding box center [1169, 469] width 41 height 41
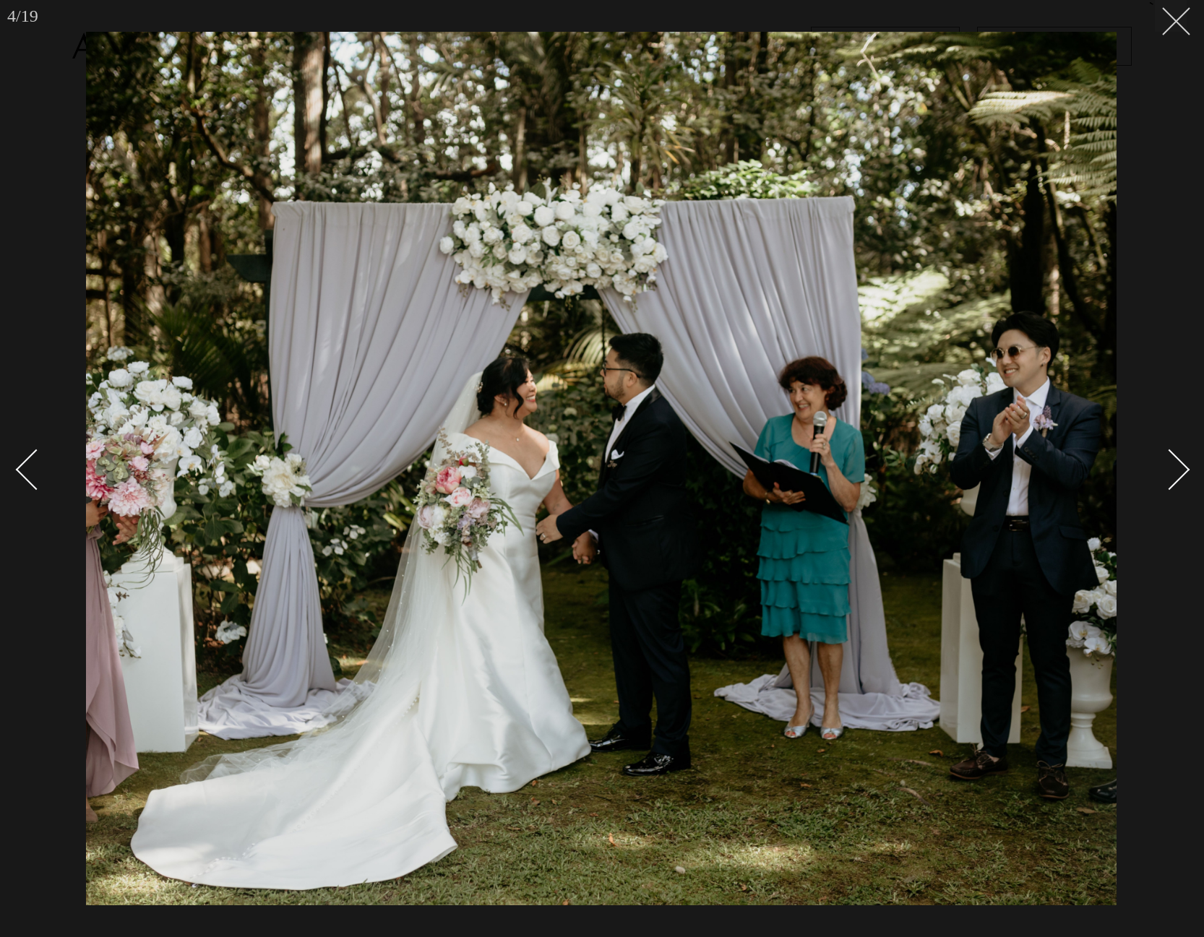
click at [1174, 25] on button at bounding box center [1171, 16] width 32 height 32
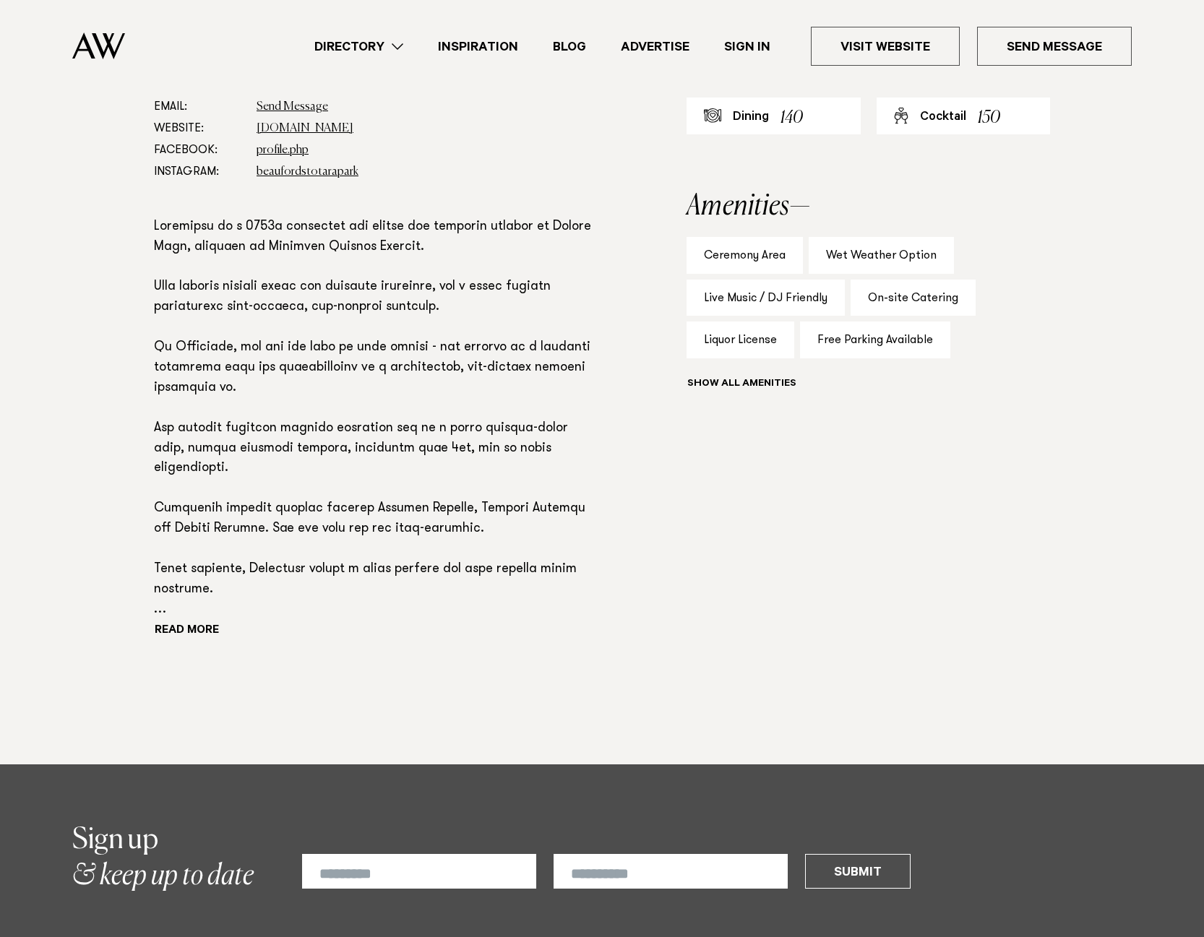
scroll to position [939, 0]
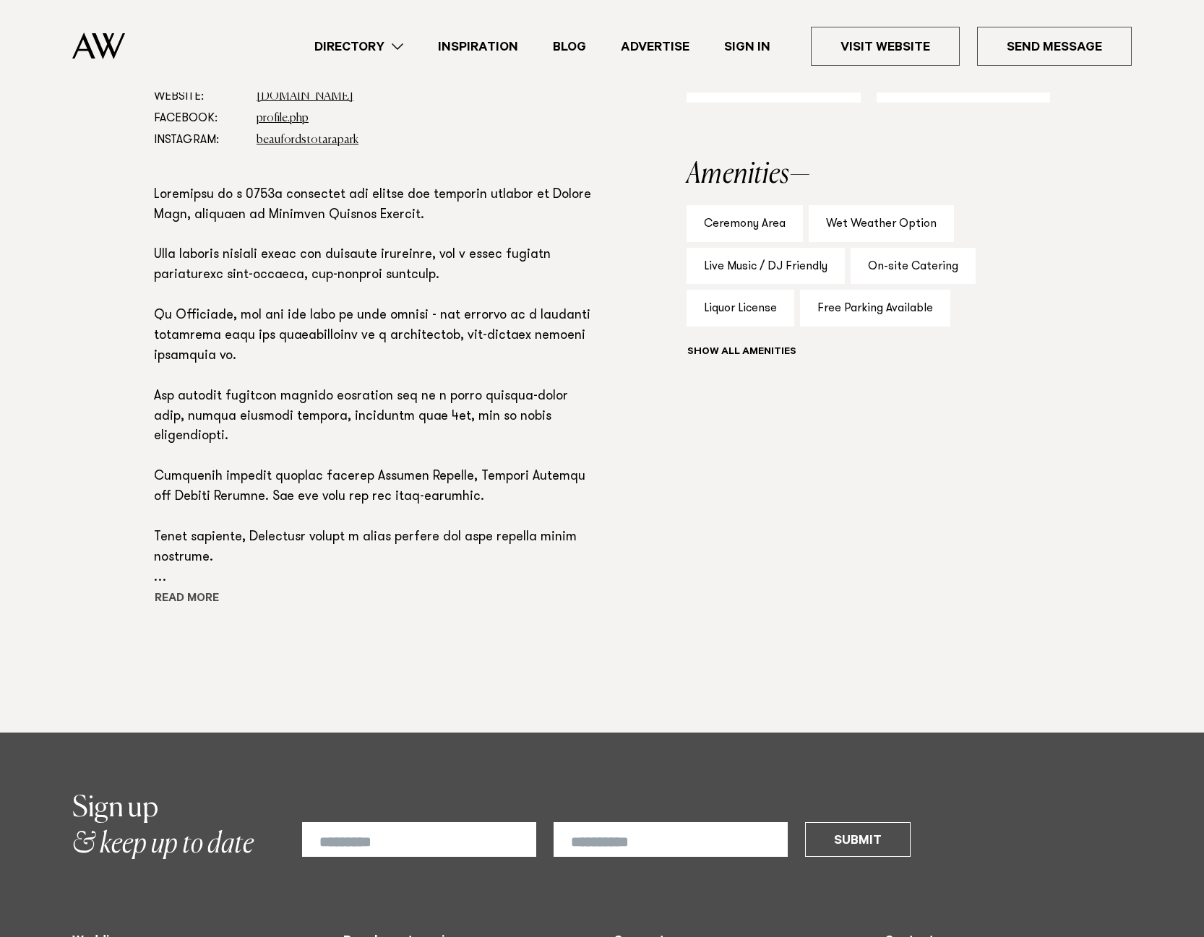
click at [190, 589] on button "Read more" at bounding box center [219, 600] width 130 height 22
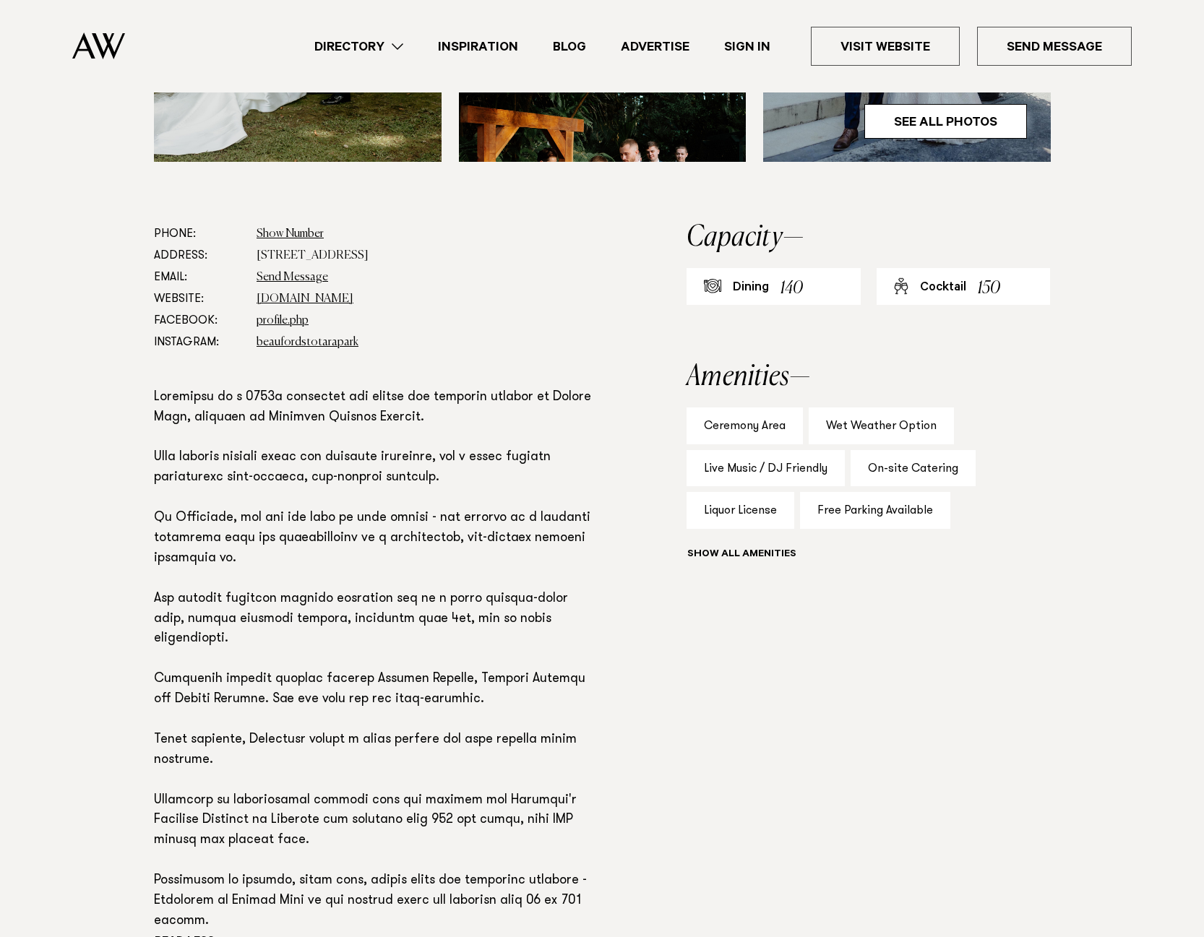
scroll to position [723, 0]
